Goal: Navigation & Orientation: Find specific page/section

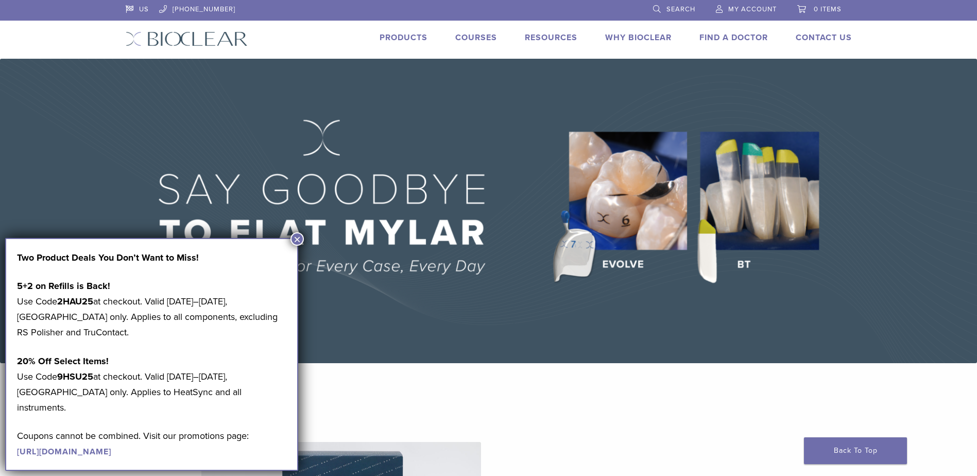
click at [304, 240] on img at bounding box center [488, 211] width 977 height 304
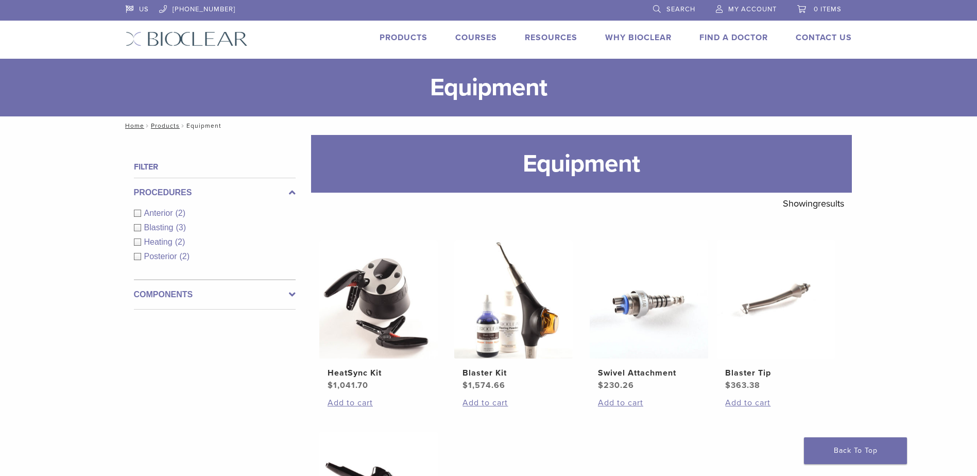
click at [170, 39] on img at bounding box center [187, 38] width 122 height 15
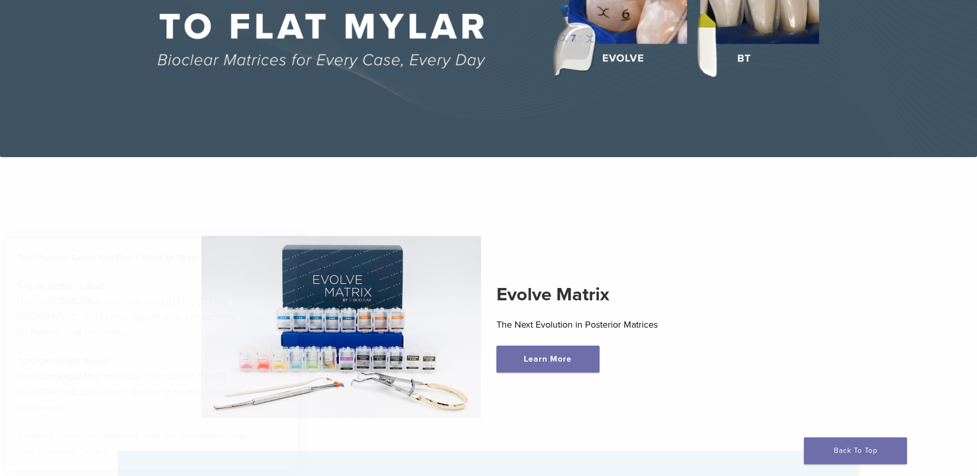
scroll to position [412, 0]
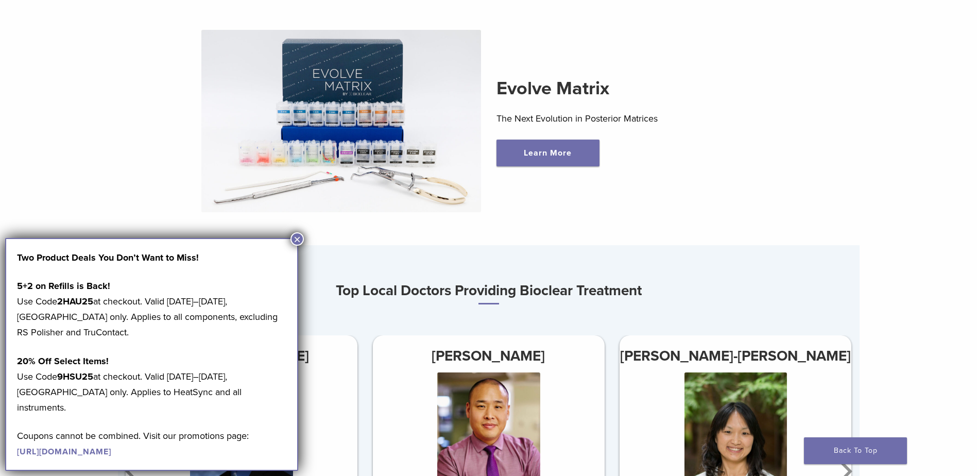
click at [294, 236] on button "×" at bounding box center [296, 238] width 13 height 13
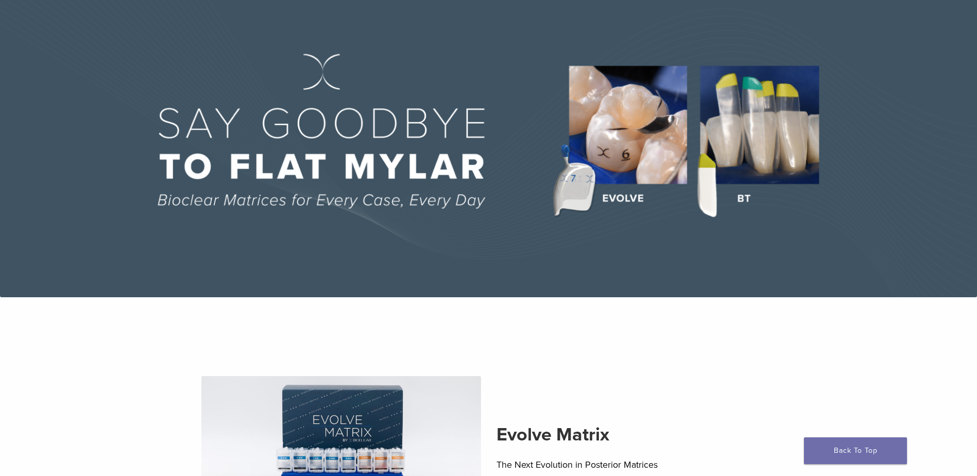
scroll to position [0, 0]
